Goal: Task Accomplishment & Management: Complete application form

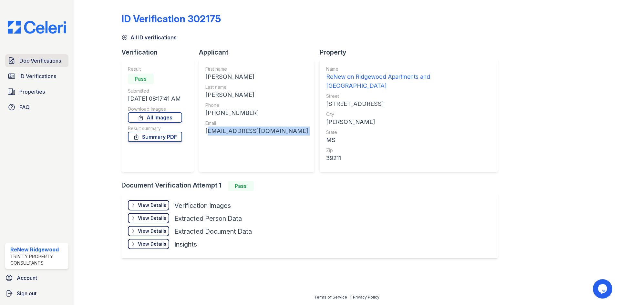
click at [52, 66] on link "Doc Verifications" at bounding box center [36, 60] width 63 height 13
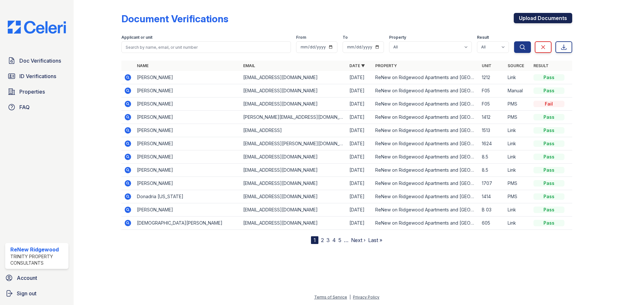
click at [527, 17] on link "Upload Documents" at bounding box center [543, 18] width 58 height 10
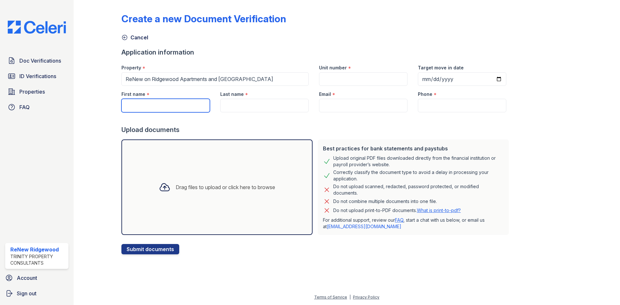
click at [182, 110] on input "First name" at bounding box center [165, 106] width 88 height 14
click at [348, 79] on input "Unit number" at bounding box center [363, 79] width 88 height 14
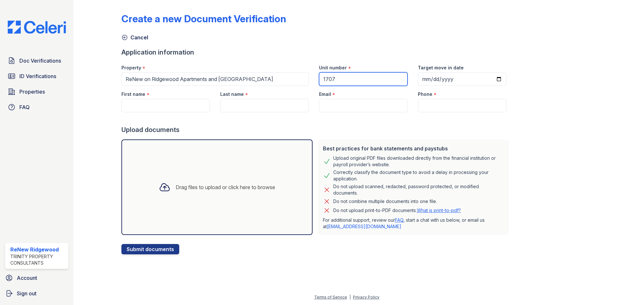
type input "1707"
click at [420, 80] on input "Target move in date" at bounding box center [462, 79] width 88 height 14
type input "[DATE]"
click at [140, 101] on input "First name" at bounding box center [165, 106] width 88 height 14
type input "[PERSON_NAME]"
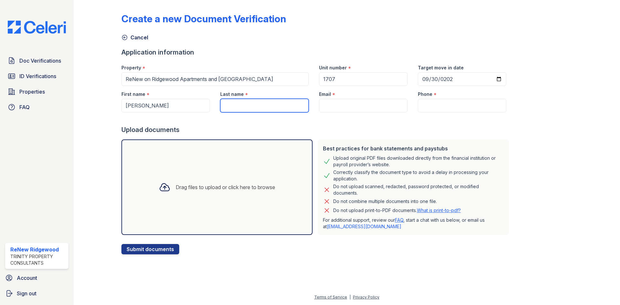
click at [231, 106] on input "Last name" at bounding box center [264, 106] width 88 height 14
type input "Street"
click at [332, 101] on input "Email" at bounding box center [363, 106] width 88 height 14
type input "[EMAIL_ADDRESS][DOMAIN_NAME]"
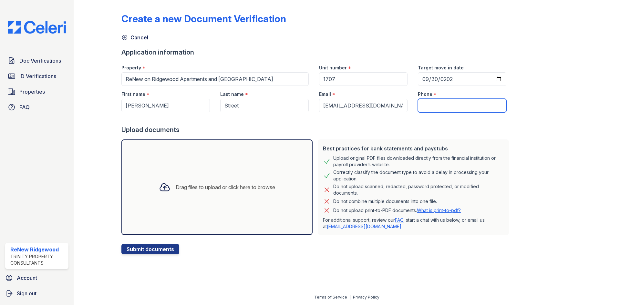
click at [431, 106] on input "Phone" at bounding box center [462, 106] width 88 height 14
drag, startPoint x: 428, startPoint y: 106, endPoint x: 420, endPoint y: 107, distance: 8.6
click at [420, 107] on input "Phone" at bounding box center [462, 106] width 88 height 14
click at [443, 102] on input "Phone" at bounding box center [462, 106] width 88 height 14
paste input "[PHONE_NUMBER]"
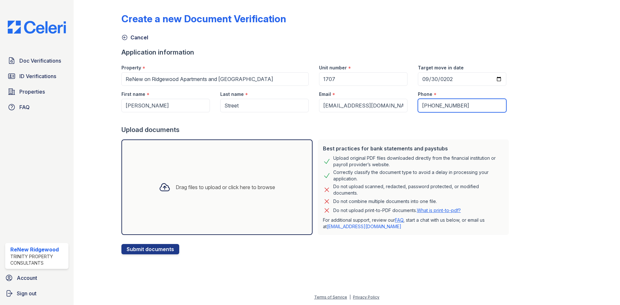
type input "[PHONE_NUMBER]"
click at [334, 130] on div "Upload documents" at bounding box center [316, 129] width 390 height 9
click at [163, 208] on div "Drag files to upload or click here to browse" at bounding box center [216, 188] width 191 height 96
click at [207, 184] on div "Drag files to upload or click here to browse" at bounding box center [225, 187] width 99 height 8
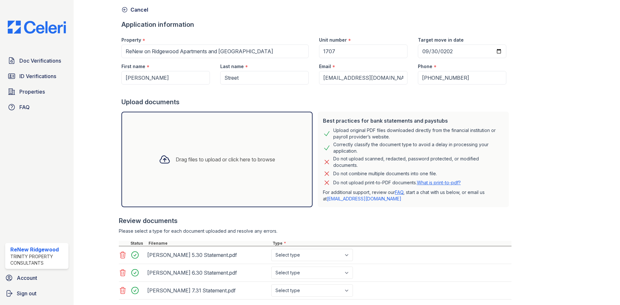
scroll to position [68, 0]
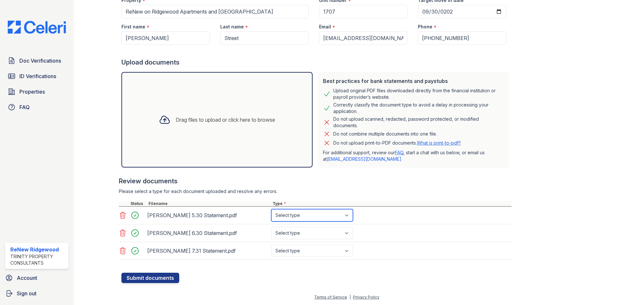
click at [323, 213] on select "Select type Paystub Bank Statement Offer Letter Tax Documents Benefit Award Let…" at bounding box center [312, 215] width 82 height 12
click at [323, 218] on select "Select type Paystub Bank Statement Offer Letter Tax Documents Benefit Award Let…" at bounding box center [312, 215] width 82 height 12
select select "bank_statement"
click at [271, 209] on select "Select type Paystub Bank Statement Offer Letter Tax Documents Benefit Award Let…" at bounding box center [312, 215] width 82 height 12
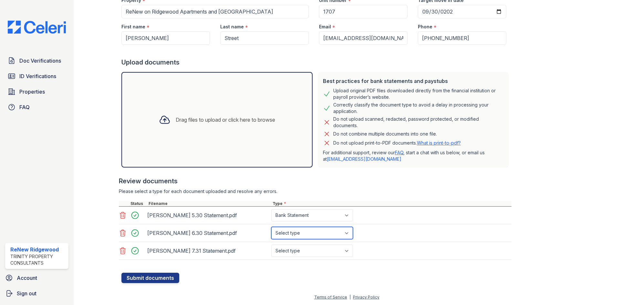
click at [318, 234] on select "Select type Paystub Bank Statement Offer Letter Tax Documents Benefit Award Let…" at bounding box center [312, 233] width 82 height 12
select select "bank_statement"
click at [271, 227] on select "Select type Paystub Bank Statement Offer Letter Tax Documents Benefit Award Let…" at bounding box center [312, 233] width 82 height 12
click at [316, 248] on select "Select type Paystub Bank Statement Offer Letter Tax Documents Benefit Award Let…" at bounding box center [312, 251] width 82 height 12
select select "bank_statement"
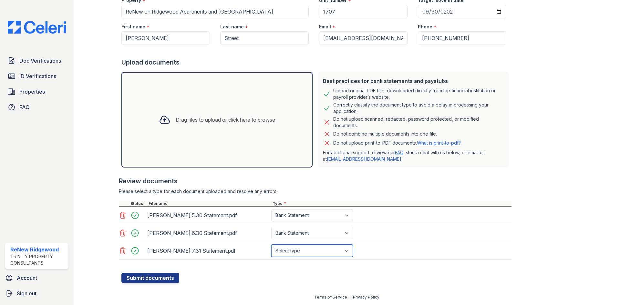
click at [271, 245] on select "Select type Paystub Bank Statement Offer Letter Tax Documents Benefit Award Let…" at bounding box center [312, 251] width 82 height 12
click at [158, 279] on button "Submit documents" at bounding box center [150, 278] width 58 height 10
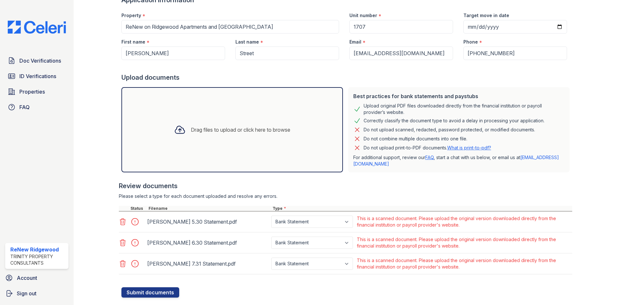
scroll to position [85, 0]
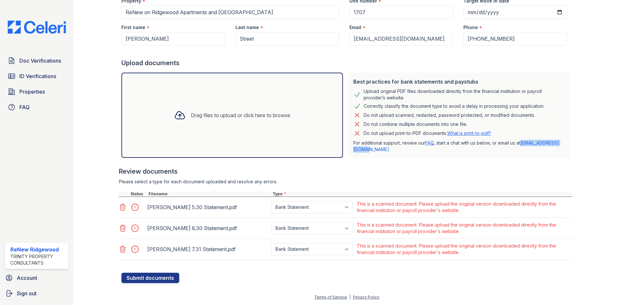
drag, startPoint x: 404, startPoint y: 151, endPoint x: 352, endPoint y: 152, distance: 52.3
click at [348, 152] on div "Best practices for bank statements and paystubs Upload original PDF files downl…" at bounding box center [459, 115] width 222 height 85
copy link "[EMAIL_ADDRESS][DOMAIN_NAME]"
